Goal: Task Accomplishment & Management: Complete application form

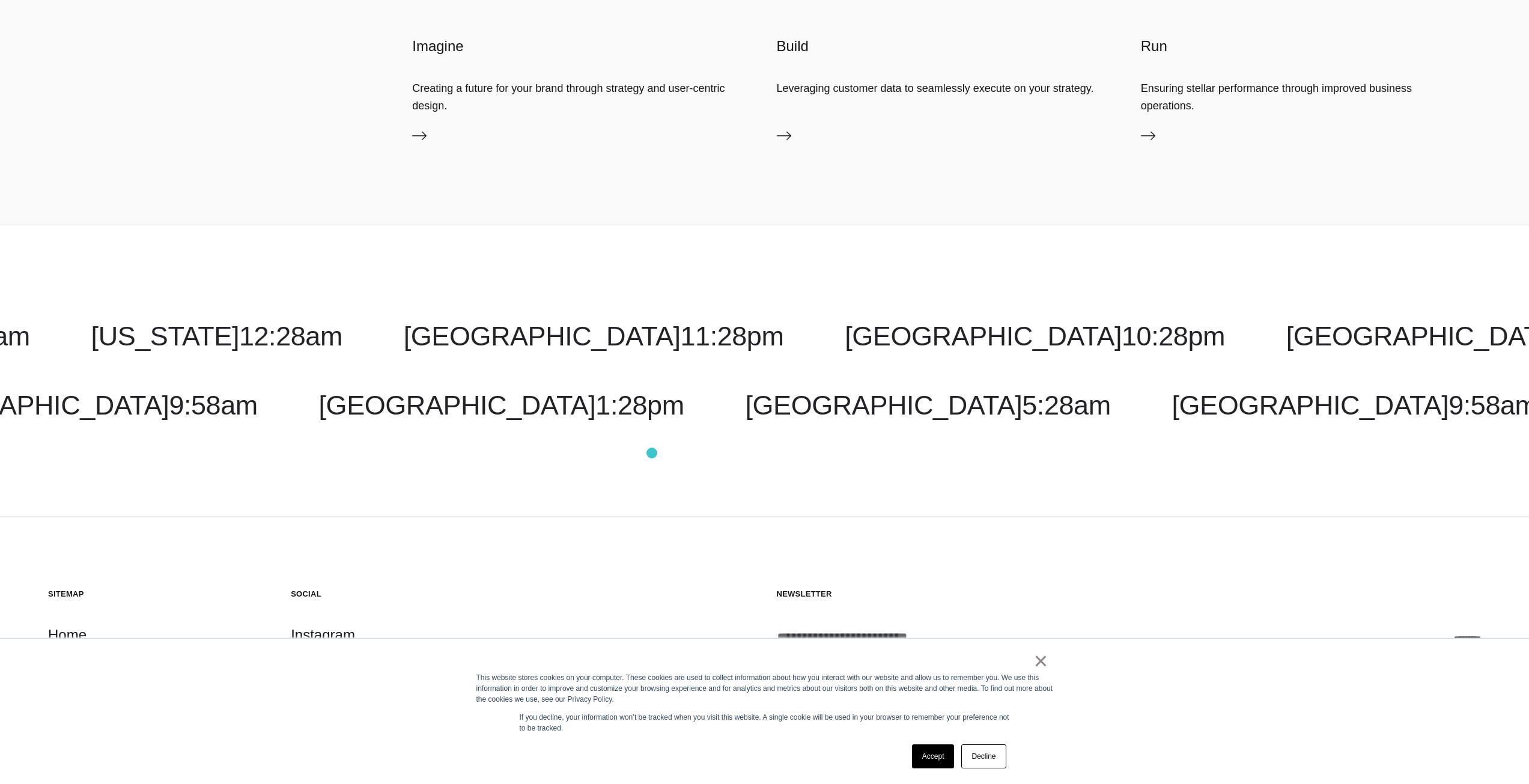
scroll to position [4980, 0]
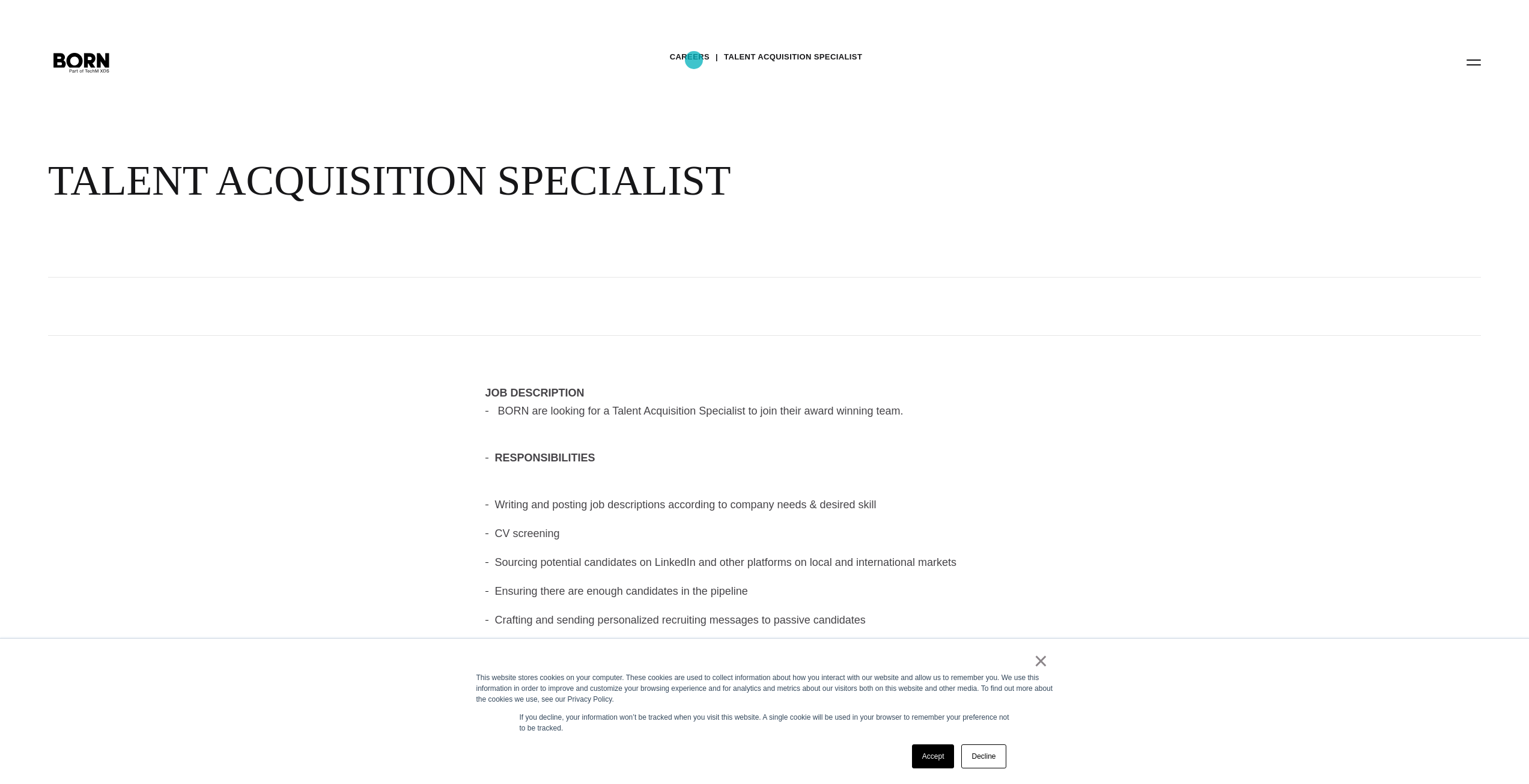
click at [694, 60] on link "Careers" at bounding box center [690, 56] width 40 height 18
click at [690, 53] on link "Careers" at bounding box center [690, 56] width 40 height 18
click at [814, 53] on link "TALENT ACQUISITION SPECIALIST" at bounding box center [793, 56] width 138 height 18
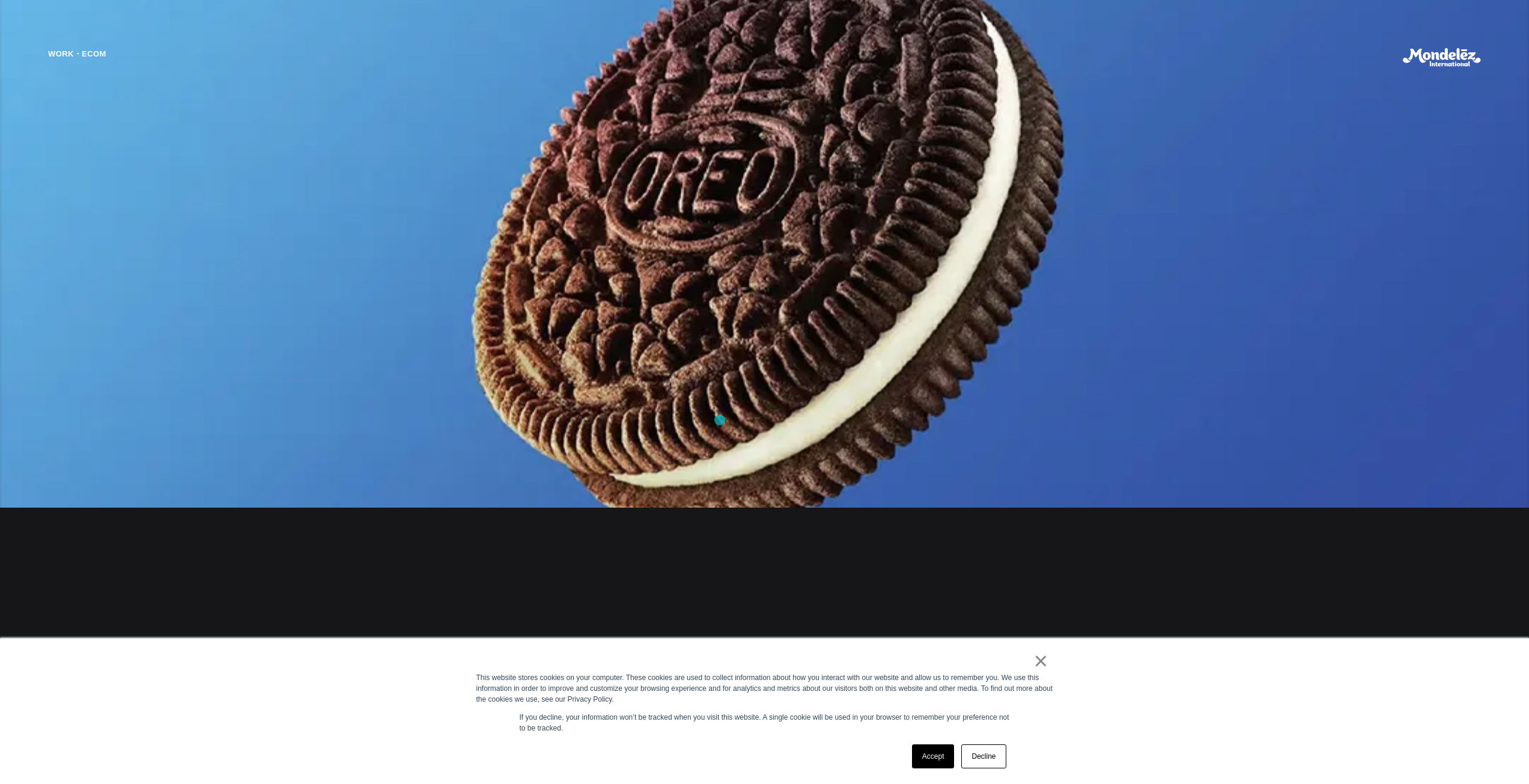
scroll to position [1802, 0]
